Goal: Information Seeking & Learning: Learn about a topic

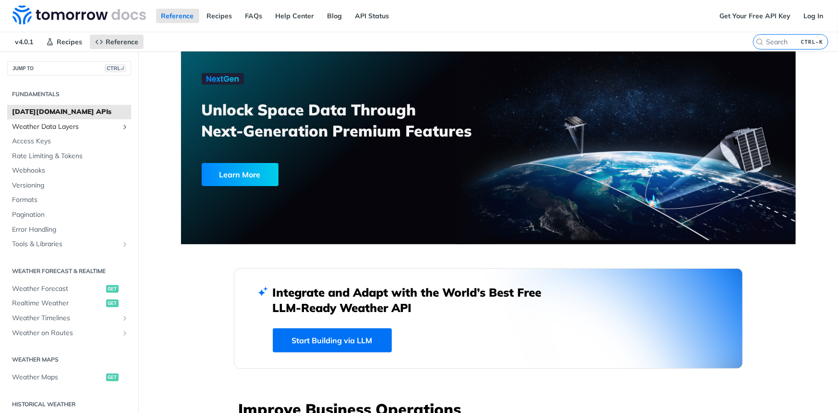
click at [95, 128] on span "Weather Data Layers" at bounding box center [65, 127] width 107 height 10
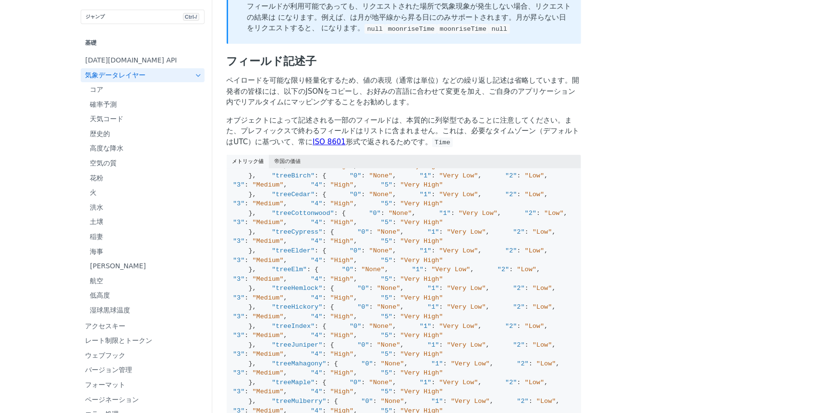
scroll to position [917, 0]
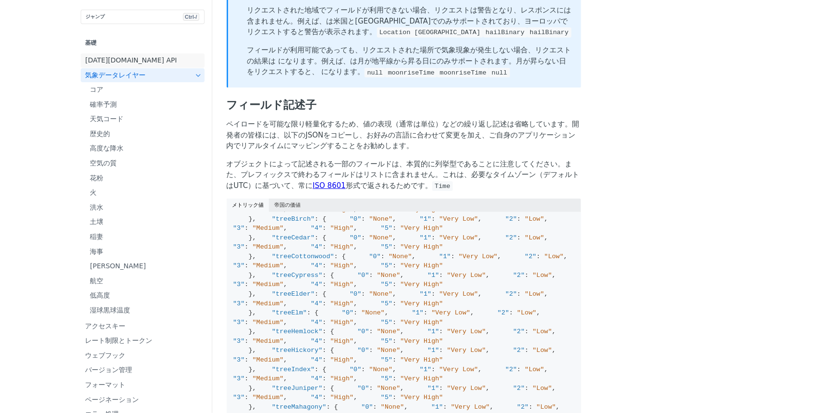
click at [86, 62] on font "[DATE][DOMAIN_NAME] API" at bounding box center [132, 60] width 92 height 8
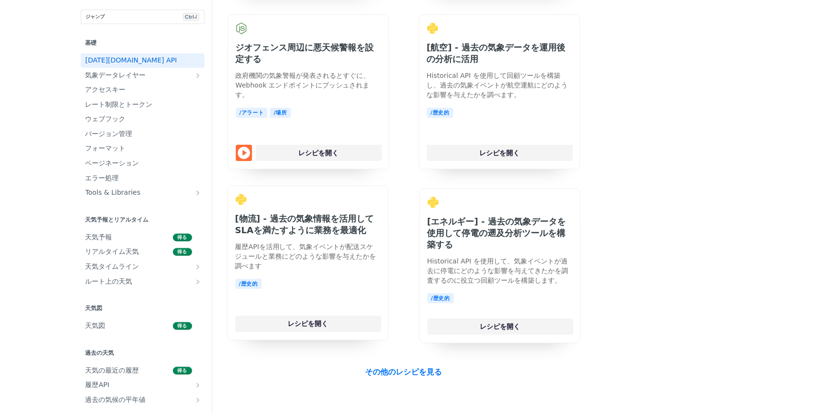
scroll to position [2664, 0]
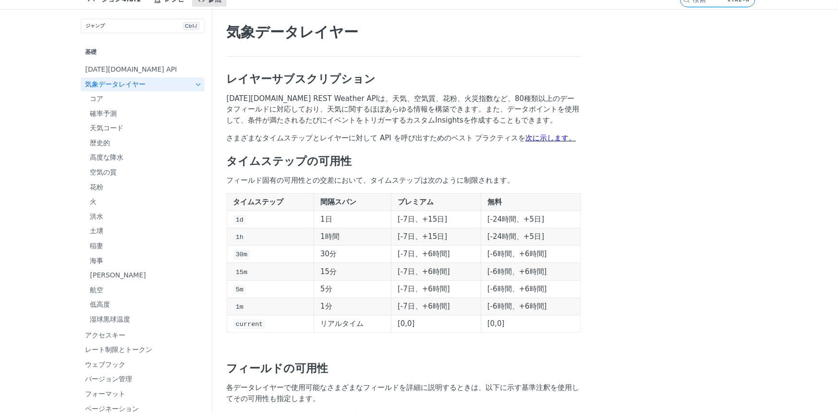
scroll to position [8, 0]
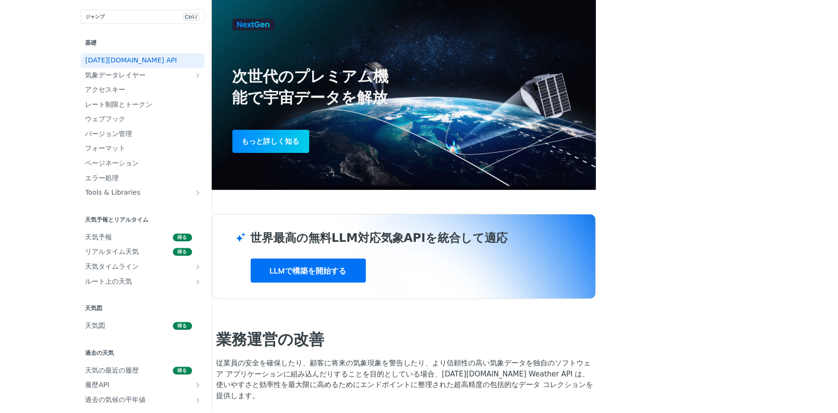
scroll to position [87, 0]
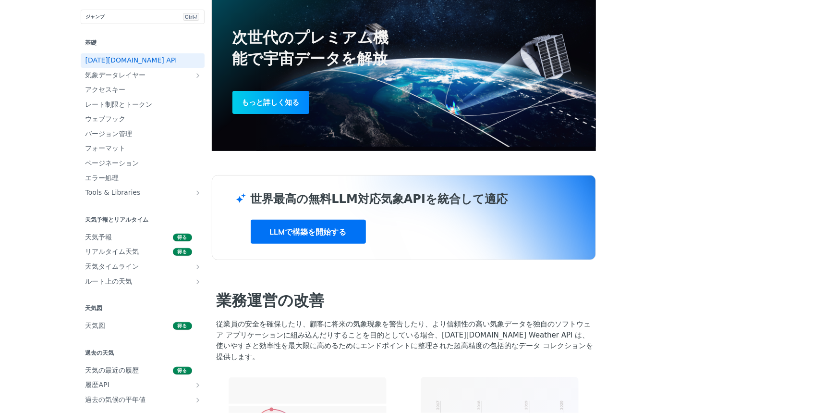
click at [281, 105] on font "もっと詳しく知る" at bounding box center [271, 102] width 58 height 9
